Goal: Ask a question

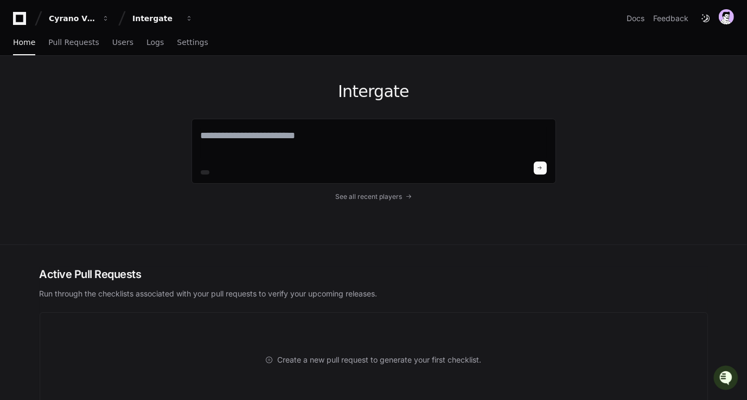
click at [595, 246] on div "Active Pull Requests Run through the checklists associated with your pull reque…" at bounding box center [374, 337] width 694 height 184
click at [65, 39] on span "Pull Requests" at bounding box center [73, 42] width 50 height 7
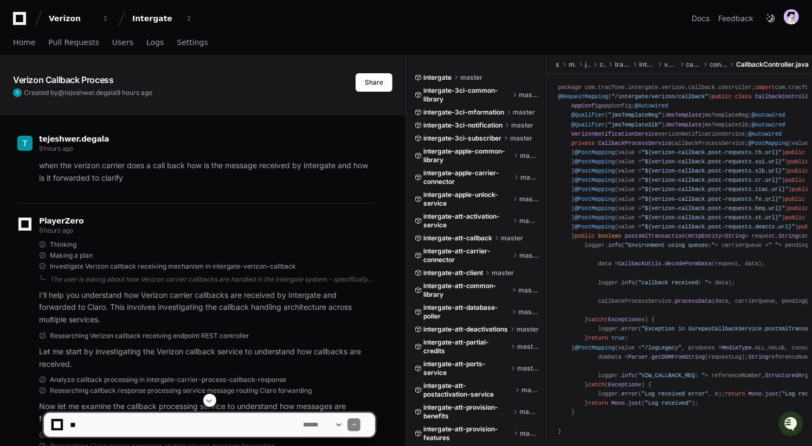
click at [105, 172] on p "when the verizon carrier does a call back how is the message received by interg…" at bounding box center [207, 171] width 336 height 25
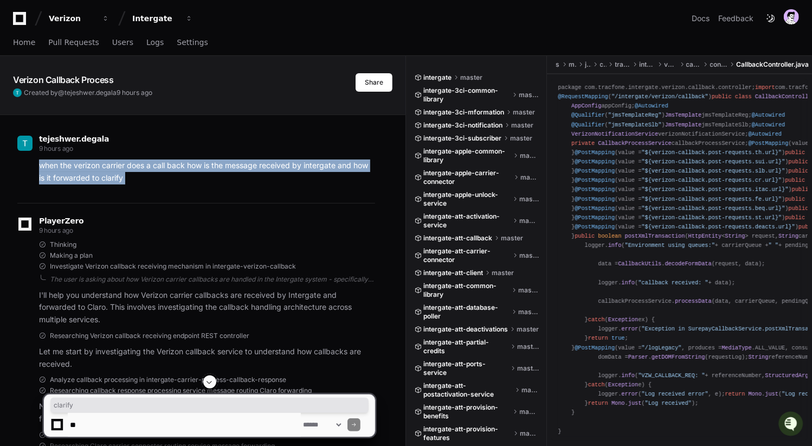
click at [105, 172] on p "when the verizon carrier does a call back how is the message received by interg…" at bounding box center [207, 171] width 336 height 25
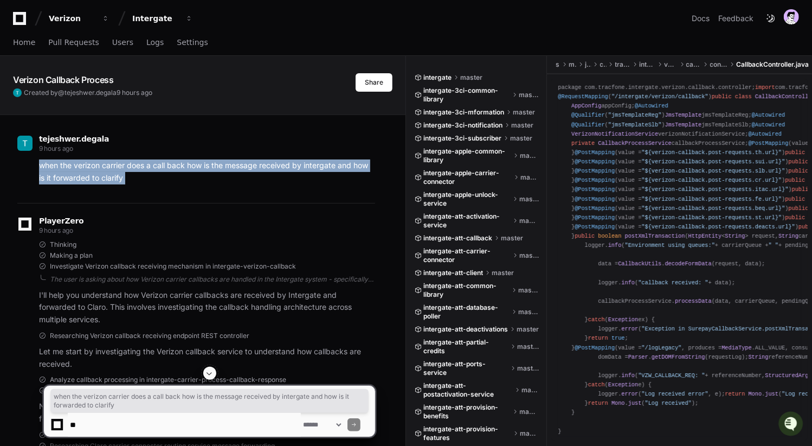
click at [75, 178] on p "when the verizon carrier does a call back how is the message received by interg…" at bounding box center [207, 171] width 336 height 25
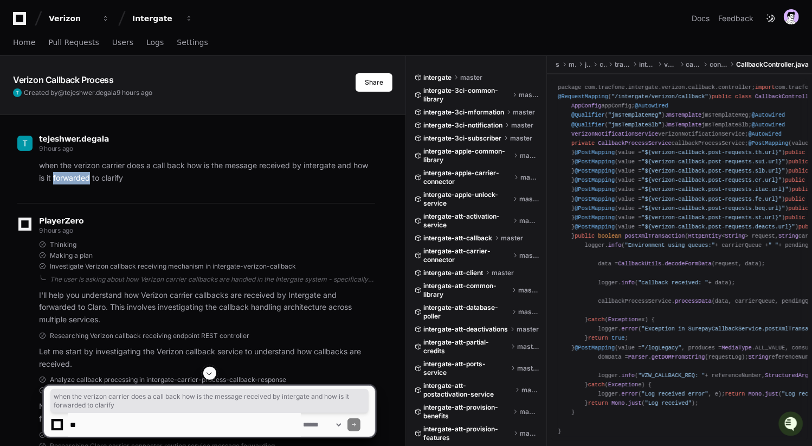
click at [75, 178] on p "when the verizon carrier does a call back how is the message received by interg…" at bounding box center [207, 171] width 336 height 25
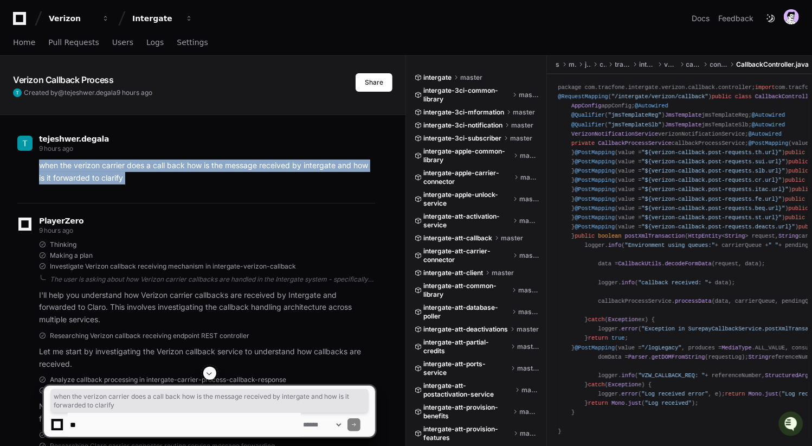
click at [75, 178] on p "when the verizon carrier does a call back how is the message received by interg…" at bounding box center [207, 171] width 336 height 25
click at [21, 42] on span "Home" at bounding box center [24, 42] width 22 height 7
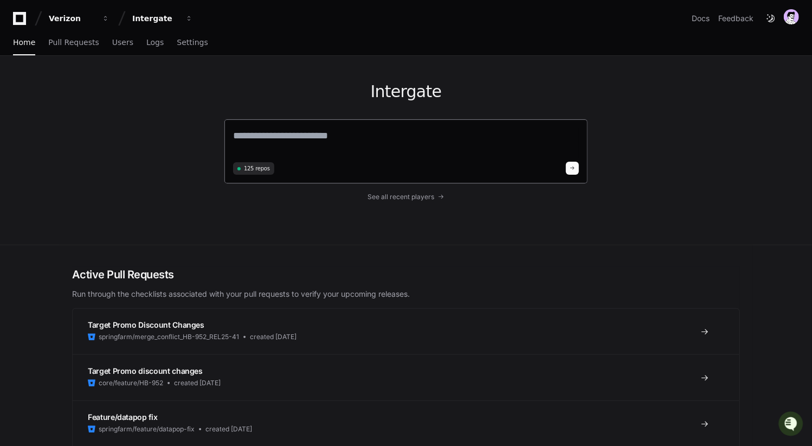
click at [311, 148] on textarea at bounding box center [406, 143] width 346 height 30
paste textarea "**********"
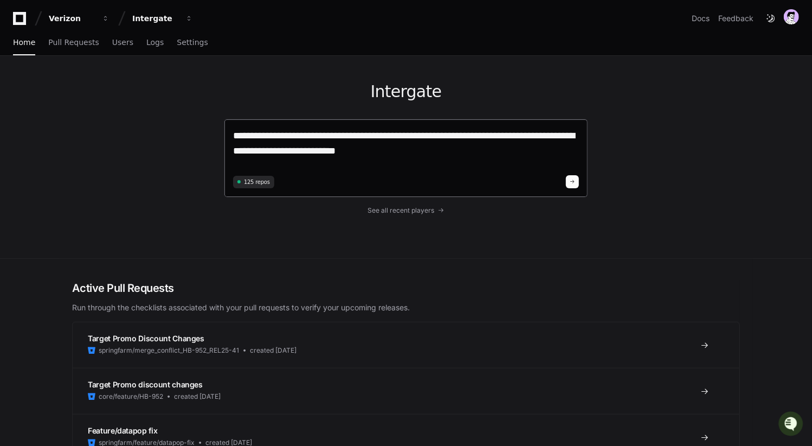
type textarea "**********"
click at [574, 176] on button at bounding box center [572, 181] width 13 height 13
